Goal: Task Accomplishment & Management: Use online tool/utility

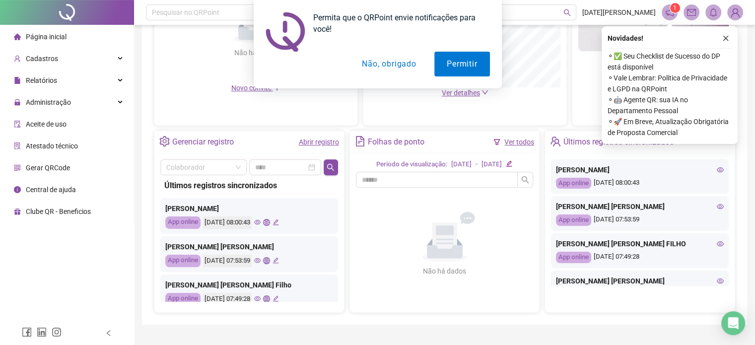
click at [381, 63] on button "Não, obrigado" at bounding box center [388, 64] width 79 height 25
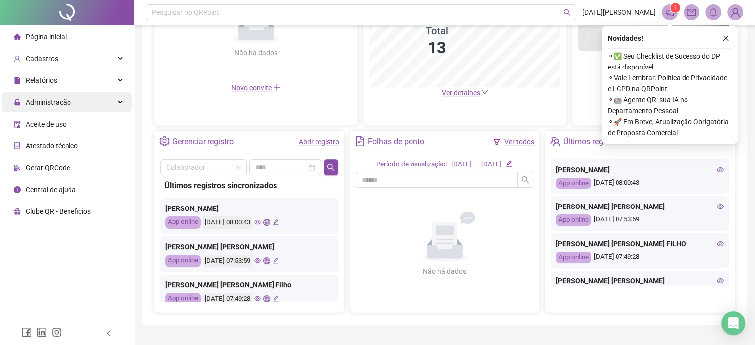
click at [118, 102] on div "Administração" at bounding box center [67, 102] width 130 height 20
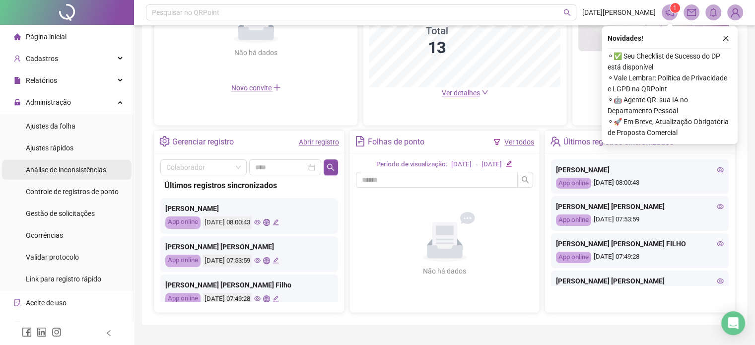
scroll to position [57, 0]
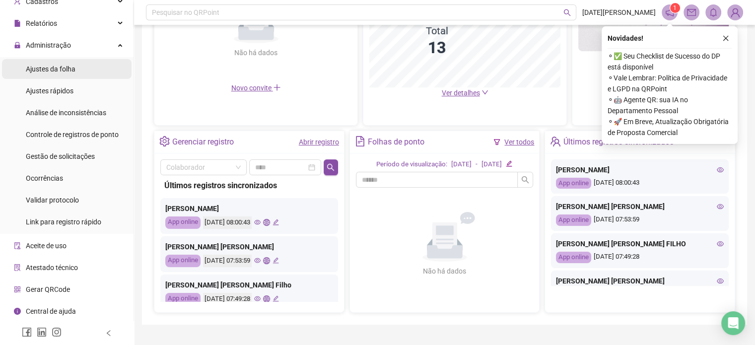
click at [44, 65] on span "Ajustes da folha" at bounding box center [51, 69] width 50 height 8
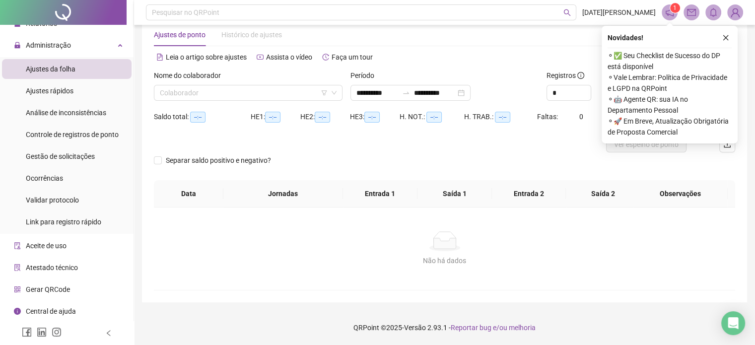
scroll to position [21, 0]
type input "**********"
click at [276, 89] on input "search" at bounding box center [244, 93] width 168 height 15
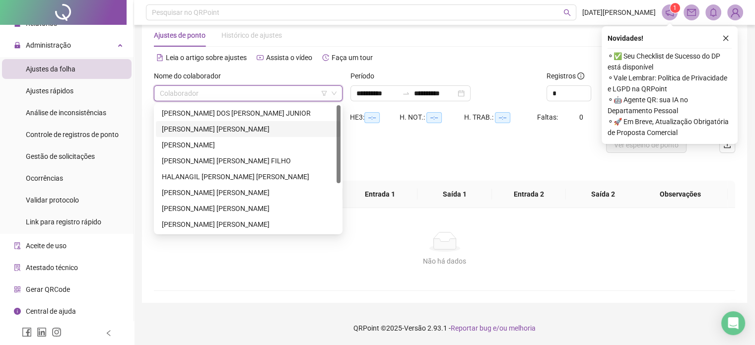
click at [237, 126] on div "[PERSON_NAME] [PERSON_NAME]" at bounding box center [248, 129] width 173 height 11
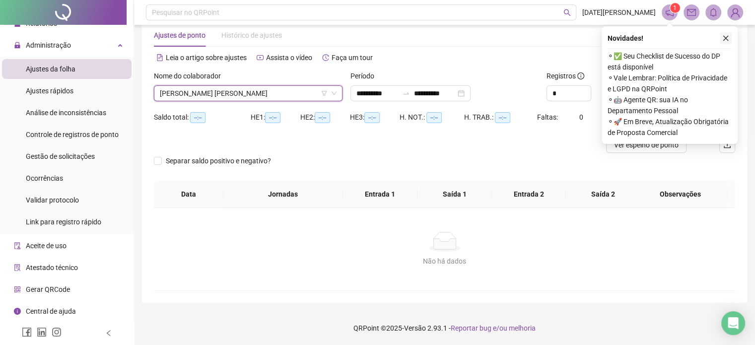
click at [725, 37] on icon "close" at bounding box center [725, 38] width 7 height 7
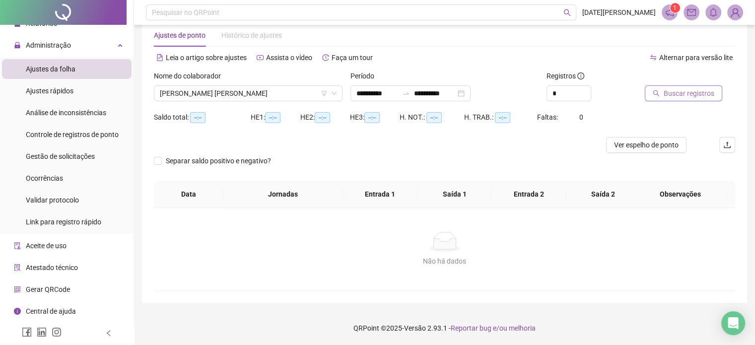
click at [695, 95] on span "Buscar registros" at bounding box center [688, 93] width 51 height 11
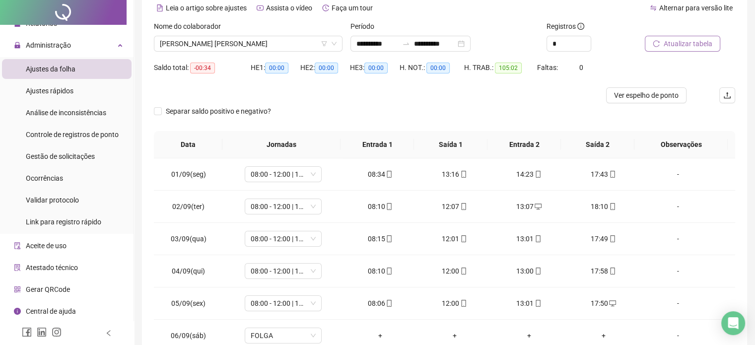
scroll to position [0, 0]
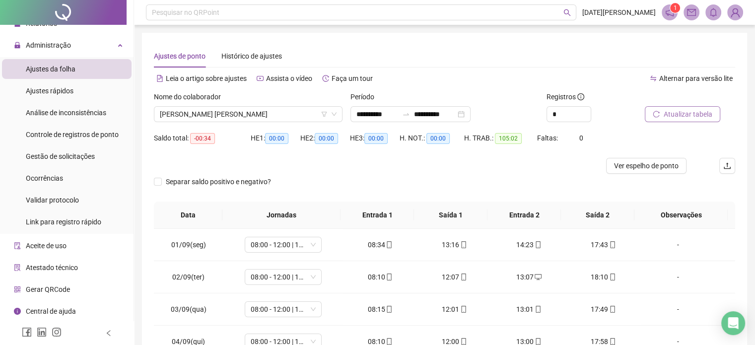
click at [206, 136] on span "-00:34" at bounding box center [202, 138] width 25 height 11
click at [209, 136] on span "-00:34" at bounding box center [202, 138] width 25 height 11
click at [205, 136] on span "-00:34" at bounding box center [202, 138] width 25 height 11
click at [212, 146] on div "Saldo total: -00:34" at bounding box center [202, 144] width 97 height 28
drag, startPoint x: 209, startPoint y: 138, endPoint x: 203, endPoint y: 138, distance: 6.0
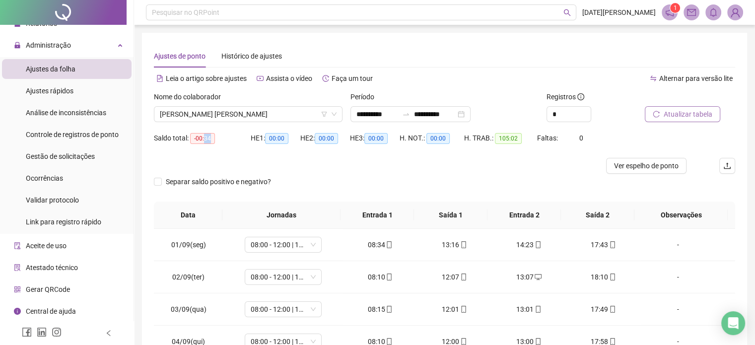
click at [203, 138] on span "-00:34" at bounding box center [202, 138] width 25 height 11
click at [226, 145] on div "Saldo total: -00:34" at bounding box center [202, 138] width 97 height 16
